Goal: Task Accomplishment & Management: Use online tool/utility

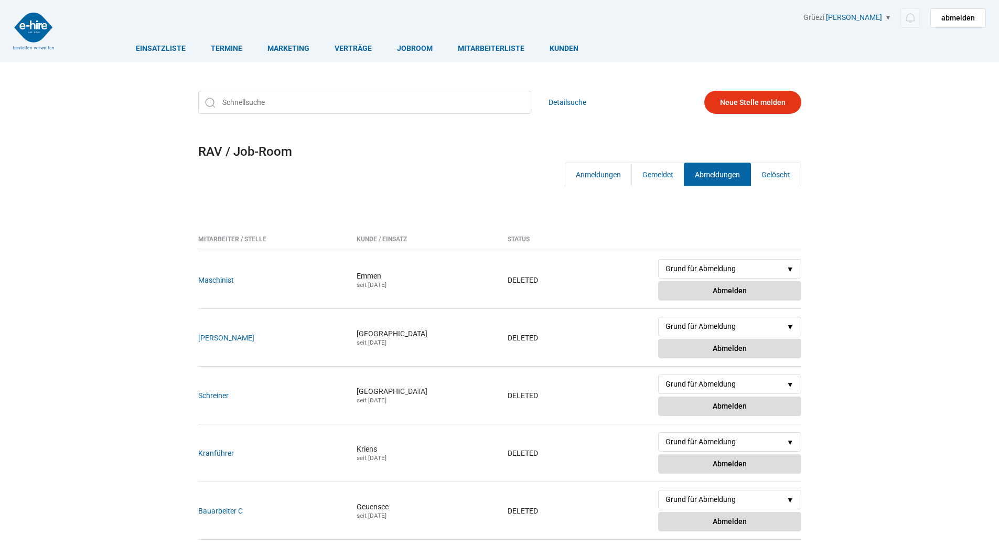
click at [163, 41] on link "Einsatzliste" at bounding box center [160, 48] width 75 height 28
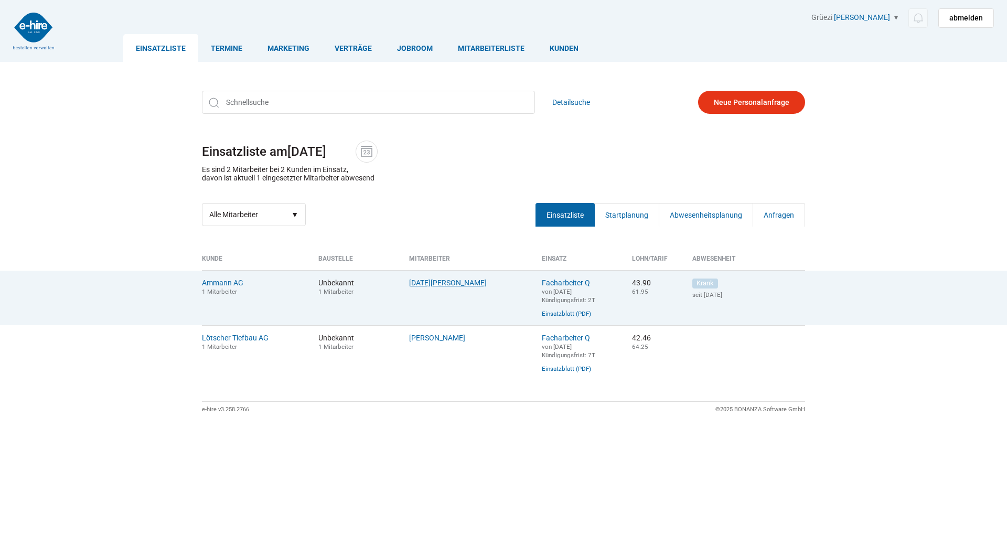
click at [413, 282] on link "Lohri, Stefan" at bounding box center [448, 282] width 78 height 8
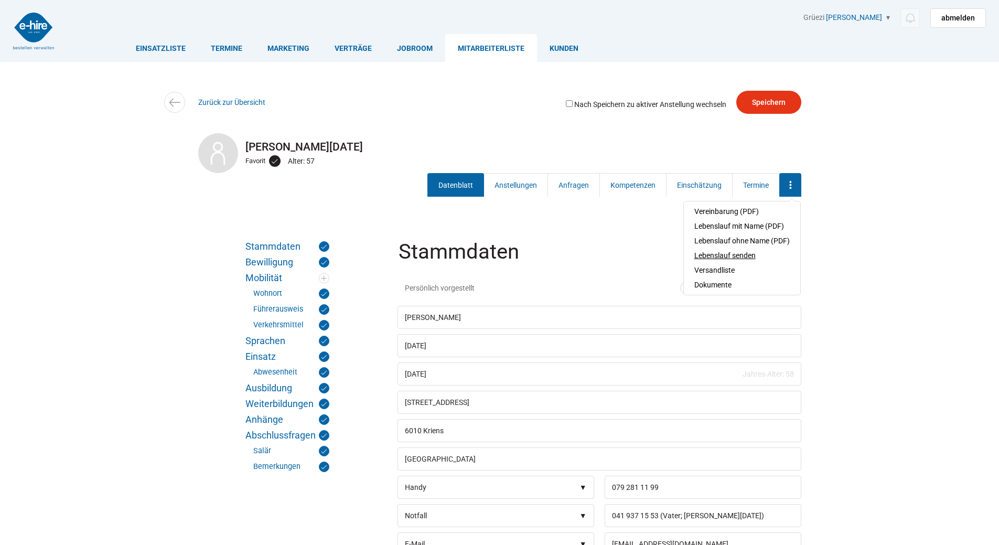
click at [738, 256] on link "Lebenslauf senden" at bounding box center [741, 255] width 95 height 15
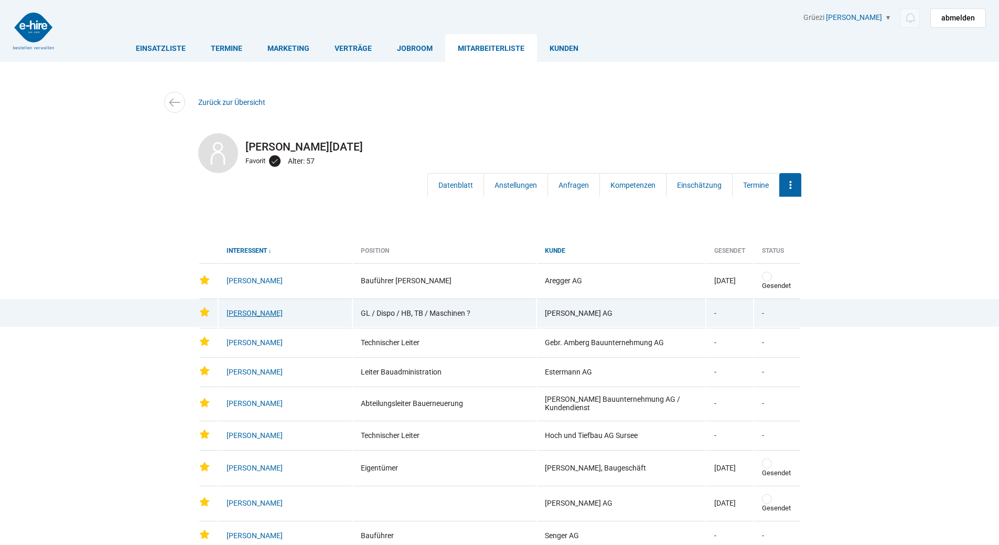
click at [243, 309] on link "Albisser, Martin" at bounding box center [255, 313] width 56 height 8
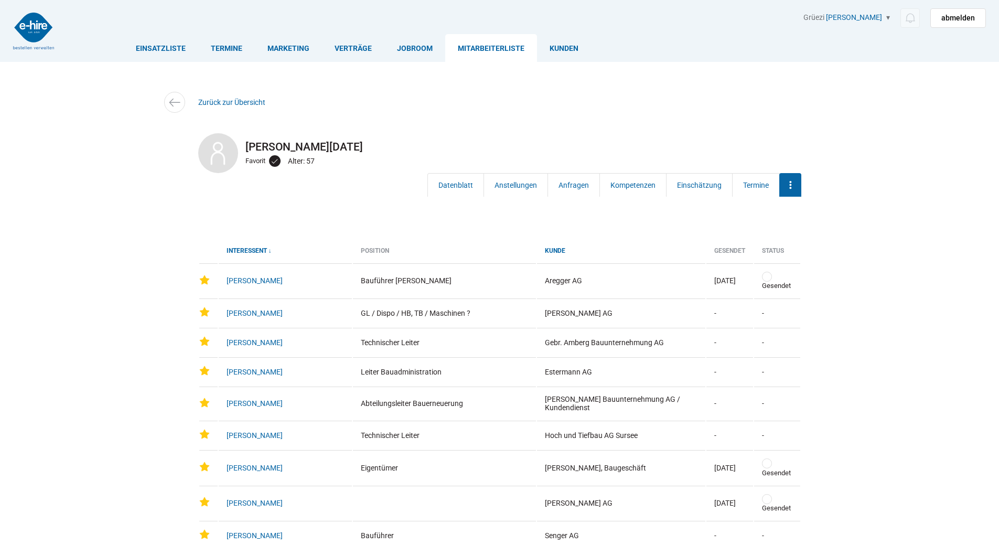
type input "m.albisser@c-vanoli.ch"
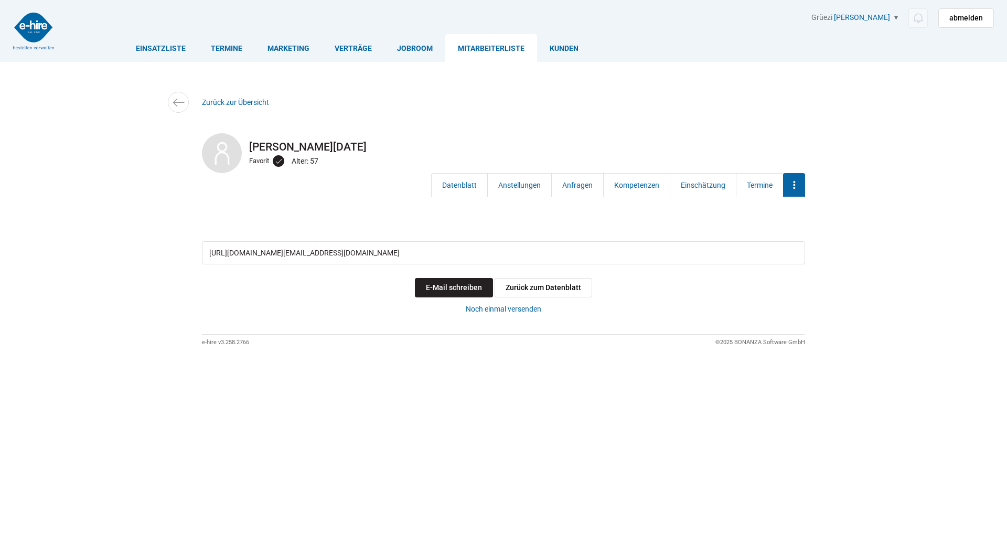
click at [454, 294] on link "E-Mail schreiben" at bounding box center [454, 287] width 78 height 19
click at [184, 98] on img at bounding box center [178, 102] width 15 height 15
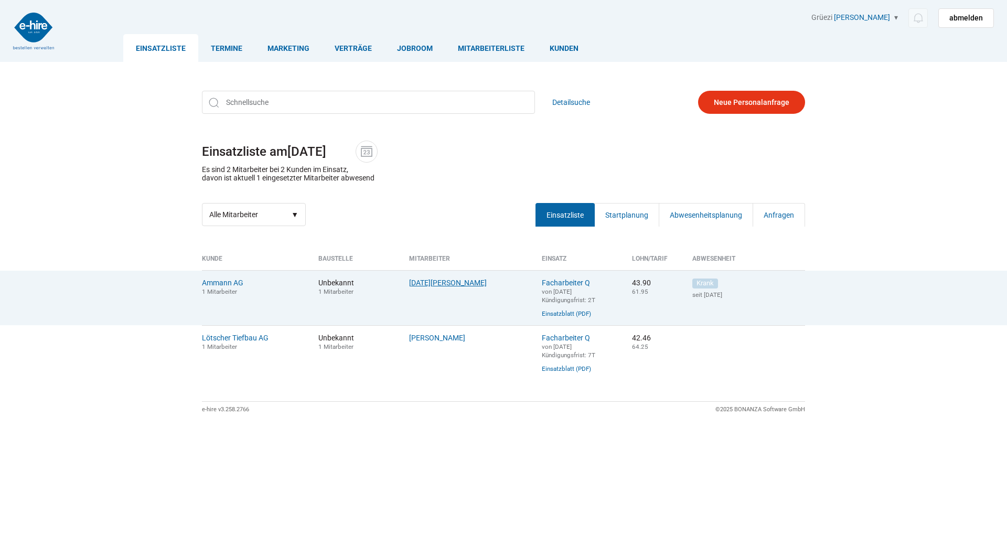
click at [424, 280] on link "[DATE][PERSON_NAME]" at bounding box center [448, 282] width 78 height 8
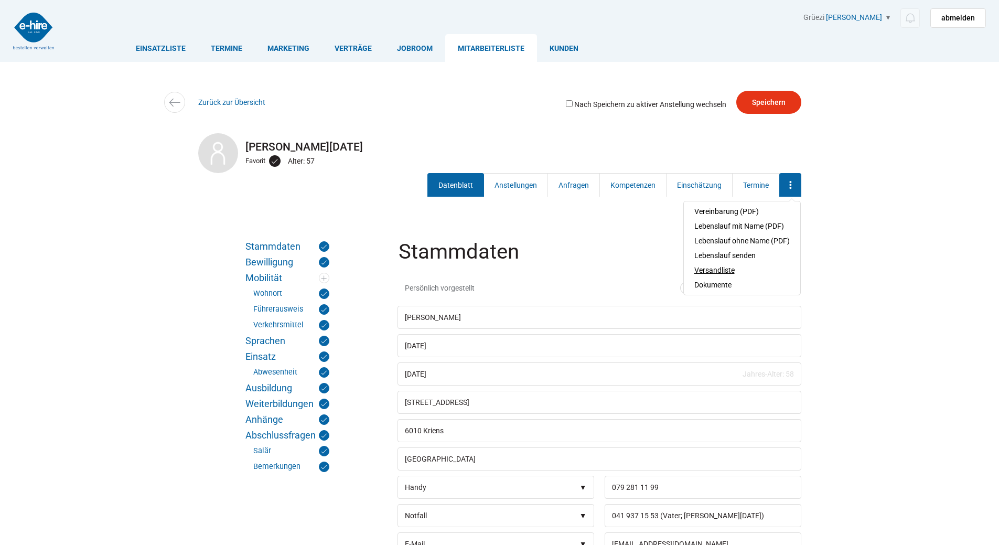
click at [711, 271] on a=1&filter_label=Lohri,%20Stefan"] "Versandliste" at bounding box center [741, 270] width 95 height 15
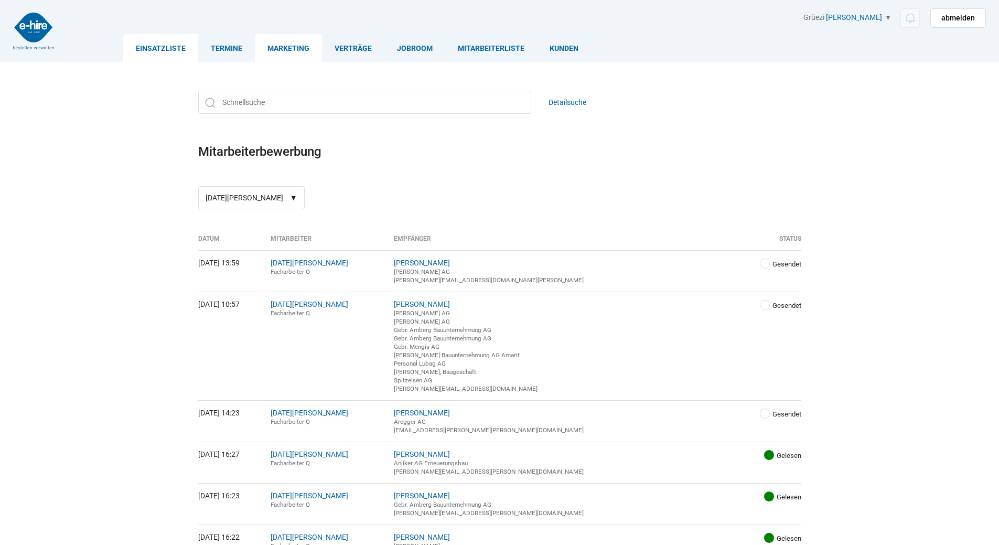
click at [144, 46] on link "Einsatzliste" at bounding box center [160, 48] width 75 height 28
